Goal: Navigation & Orientation: Find specific page/section

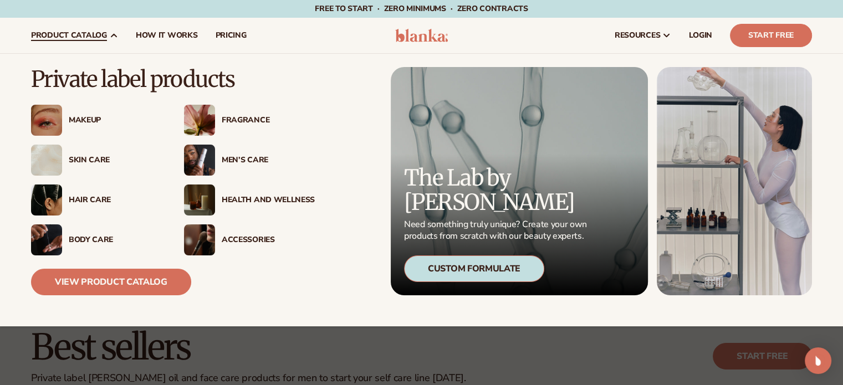
click at [235, 164] on div "Men’s Care" at bounding box center [268, 160] width 93 height 9
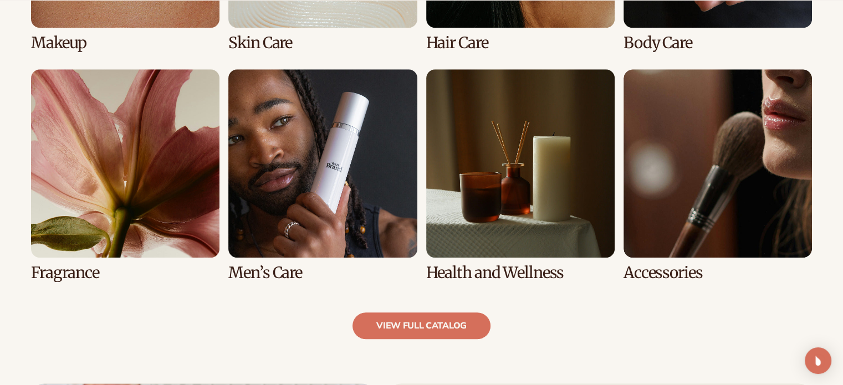
scroll to position [998, 0]
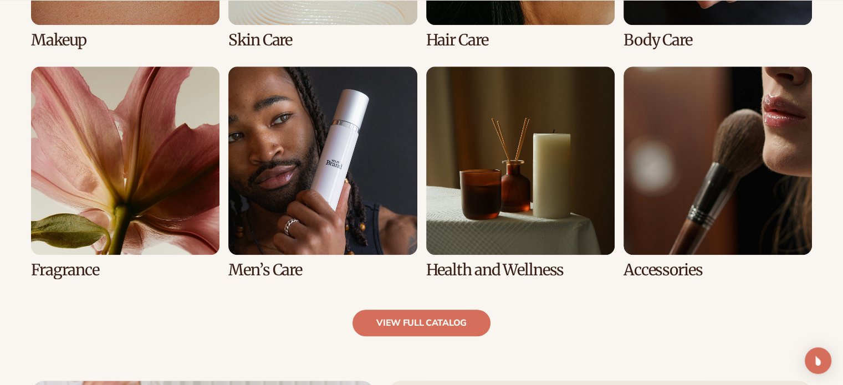
click at [284, 176] on link "6 / 8" at bounding box center [322, 173] width 189 height 212
click at [271, 280] on div "Explore high-quality product formulas view full catalog Makeup Skin Care Hair C…" at bounding box center [421, 58] width 843 height 555
click at [285, 217] on link "6 / 8" at bounding box center [322, 173] width 189 height 212
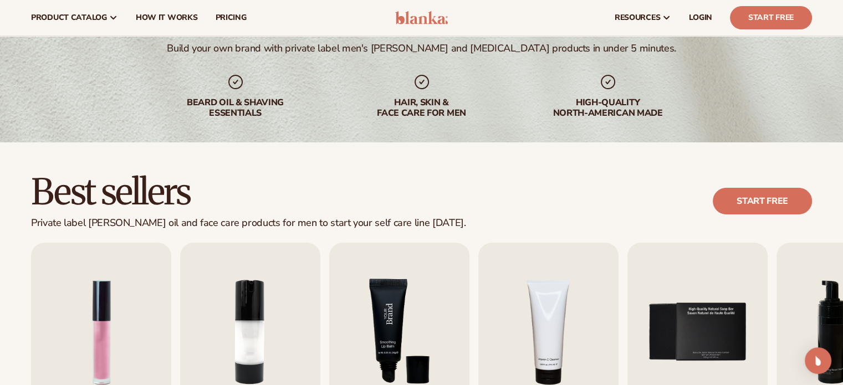
scroll to position [313, 0]
